Goal: Complete application form: Complete application form

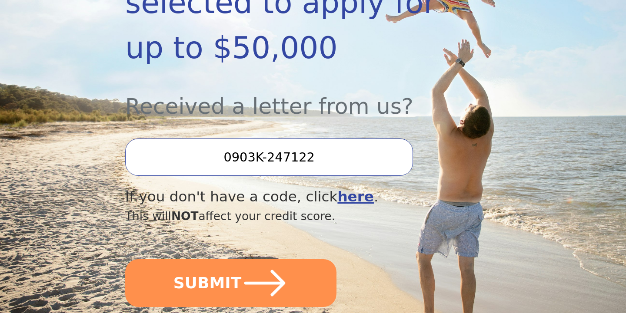
scroll to position [267, 0]
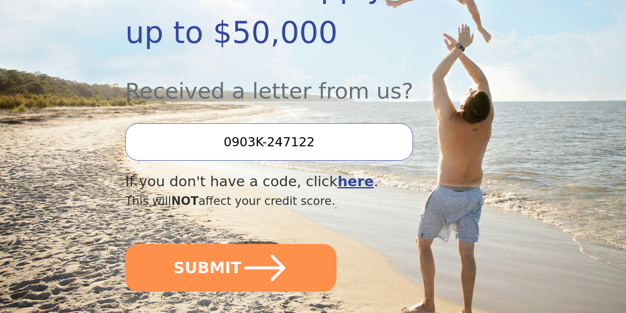
click at [289, 143] on input "0903K-247122" at bounding box center [269, 141] width 288 height 37
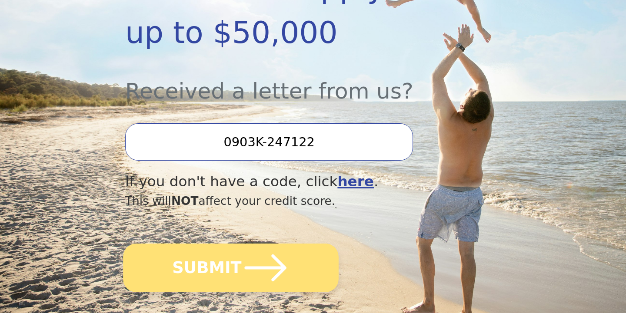
click at [243, 255] on icon "submit" at bounding box center [266, 268] width 48 height 48
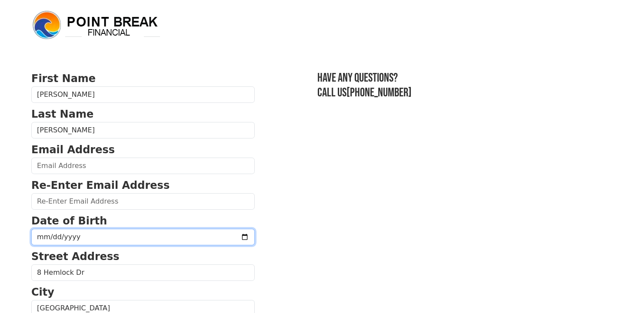
click at [136, 240] on input "date" at bounding box center [142, 237] width 223 height 17
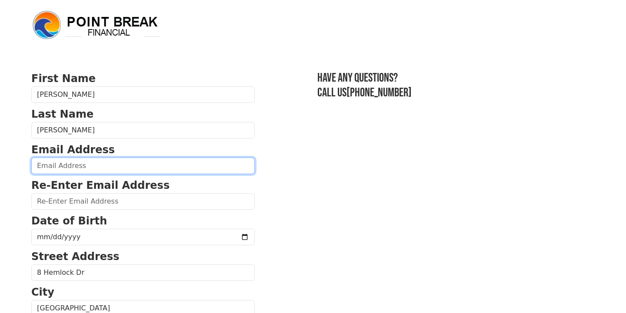
click at [98, 166] on input "email" at bounding box center [142, 166] width 223 height 17
type input "marissa@marissacaro.com"
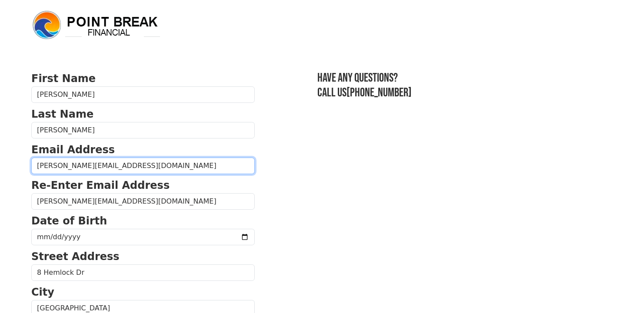
type input "(646) 438-3971"
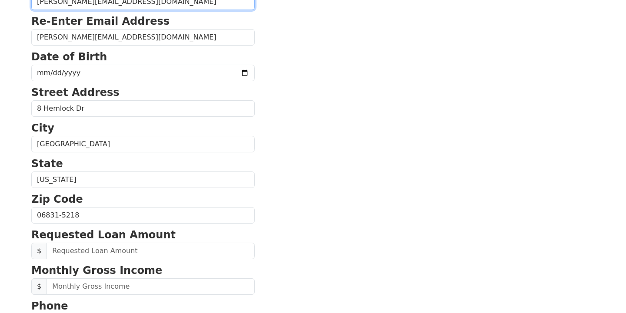
scroll to position [148, 0]
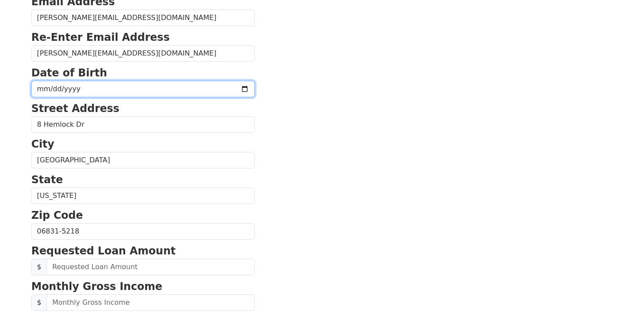
click at [43, 91] on input "date" at bounding box center [142, 89] width 223 height 17
type input "1986-11-08"
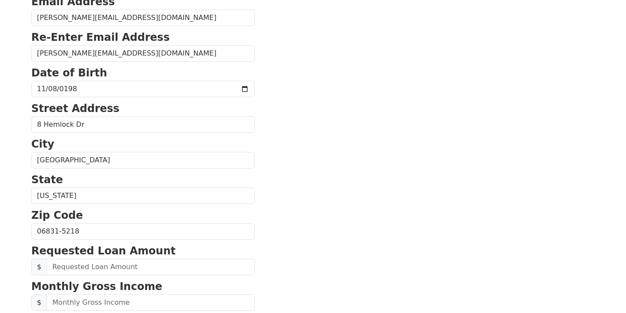
click at [278, 197] on section "First Name Marissa Last Name Caro Cortese Email Address marissa@marissacaro.com…" at bounding box center [312, 233] width 563 height 620
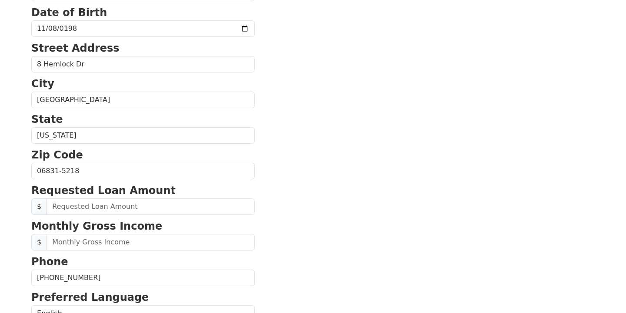
scroll to position [212, 0]
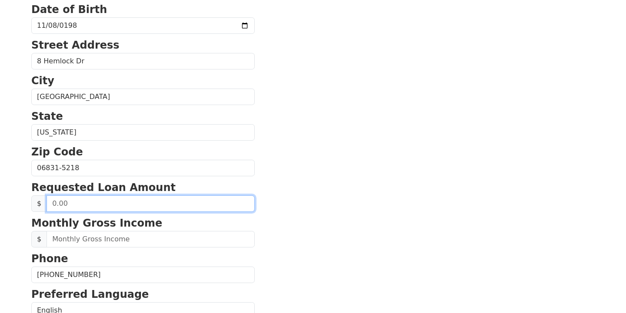
click at [155, 205] on input "text" at bounding box center [150, 204] width 208 height 17
type input "50,000.00"
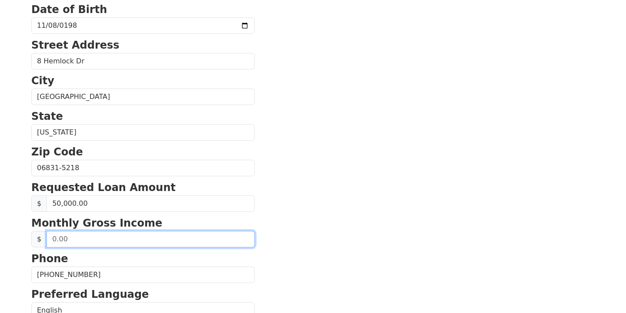
click at [144, 239] on input "text" at bounding box center [150, 239] width 208 height 17
click at [129, 237] on input "6,668.00" at bounding box center [150, 239] width 208 height 17
type input "6,668.34"
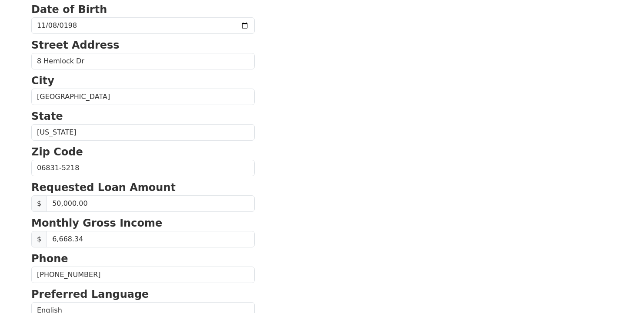
click at [255, 220] on section "First Name Marissa Last Name Caro Cortese Email Address marissa@marissacaro.com…" at bounding box center [312, 169] width 563 height 620
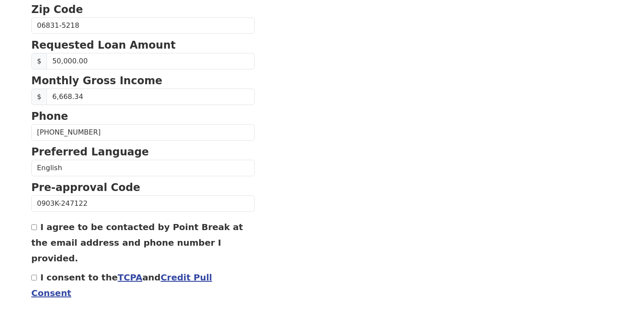
scroll to position [378, 0]
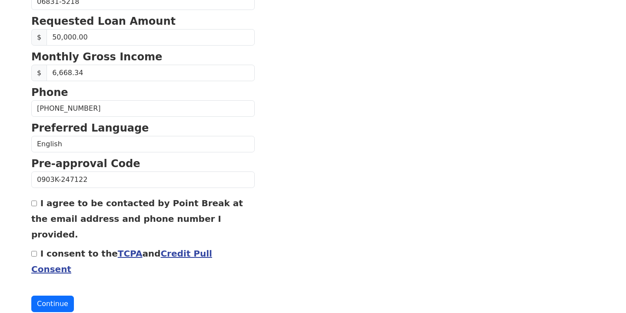
click at [36, 204] on input "I agree to be contacted by Point Break at the email address and phone number I …" at bounding box center [34, 204] width 6 height 6
checkbox input "true"
click at [33, 251] on input "I consent to the TCPA and Credit Pull Consent" at bounding box center [34, 254] width 6 height 6
checkbox input "true"
click at [51, 296] on button "Continue" at bounding box center [52, 304] width 43 height 17
